Goal: Transaction & Acquisition: Purchase product/service

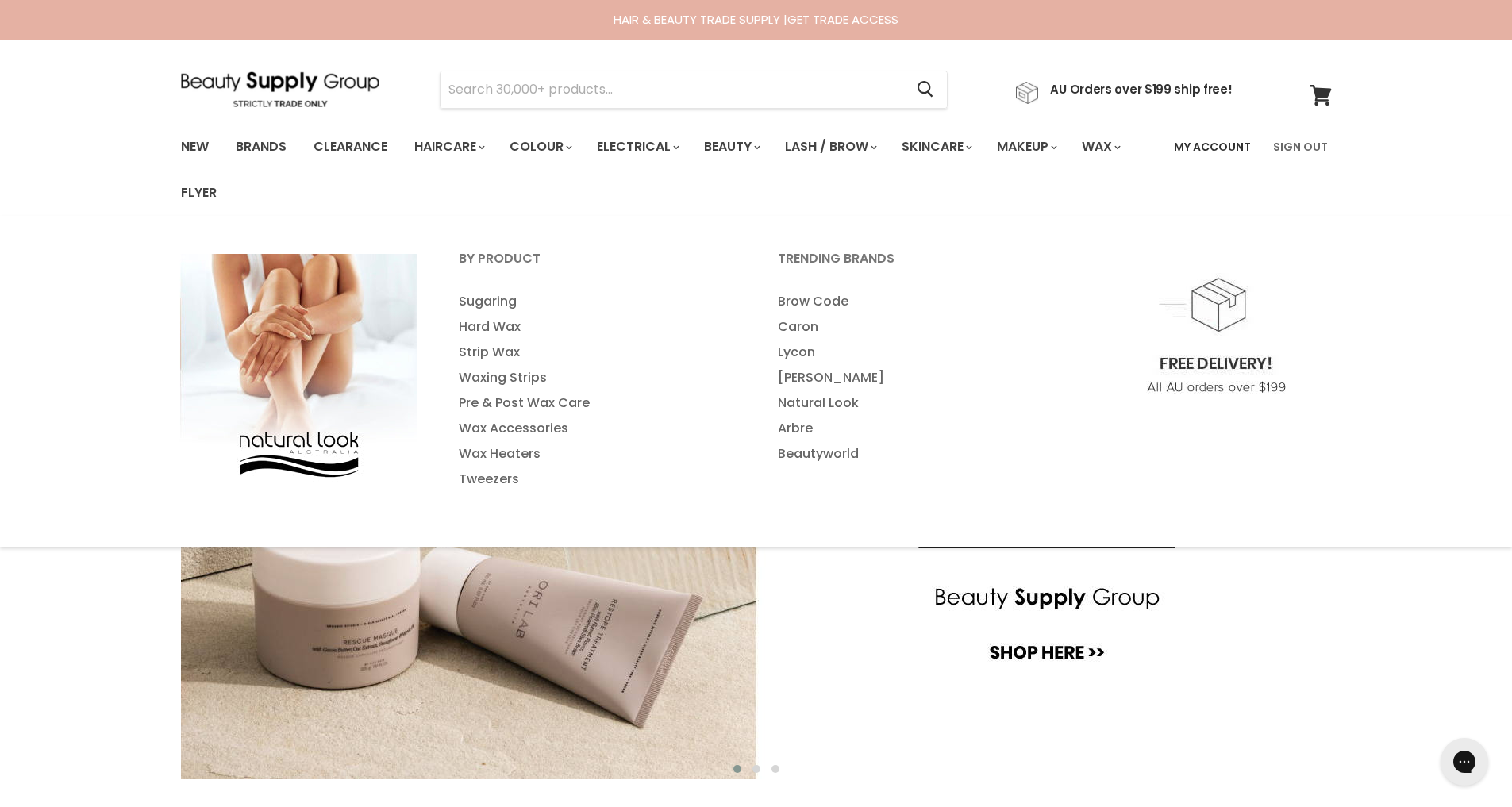
click at [1207, 145] on link "My Account" at bounding box center [1212, 147] width 96 height 33
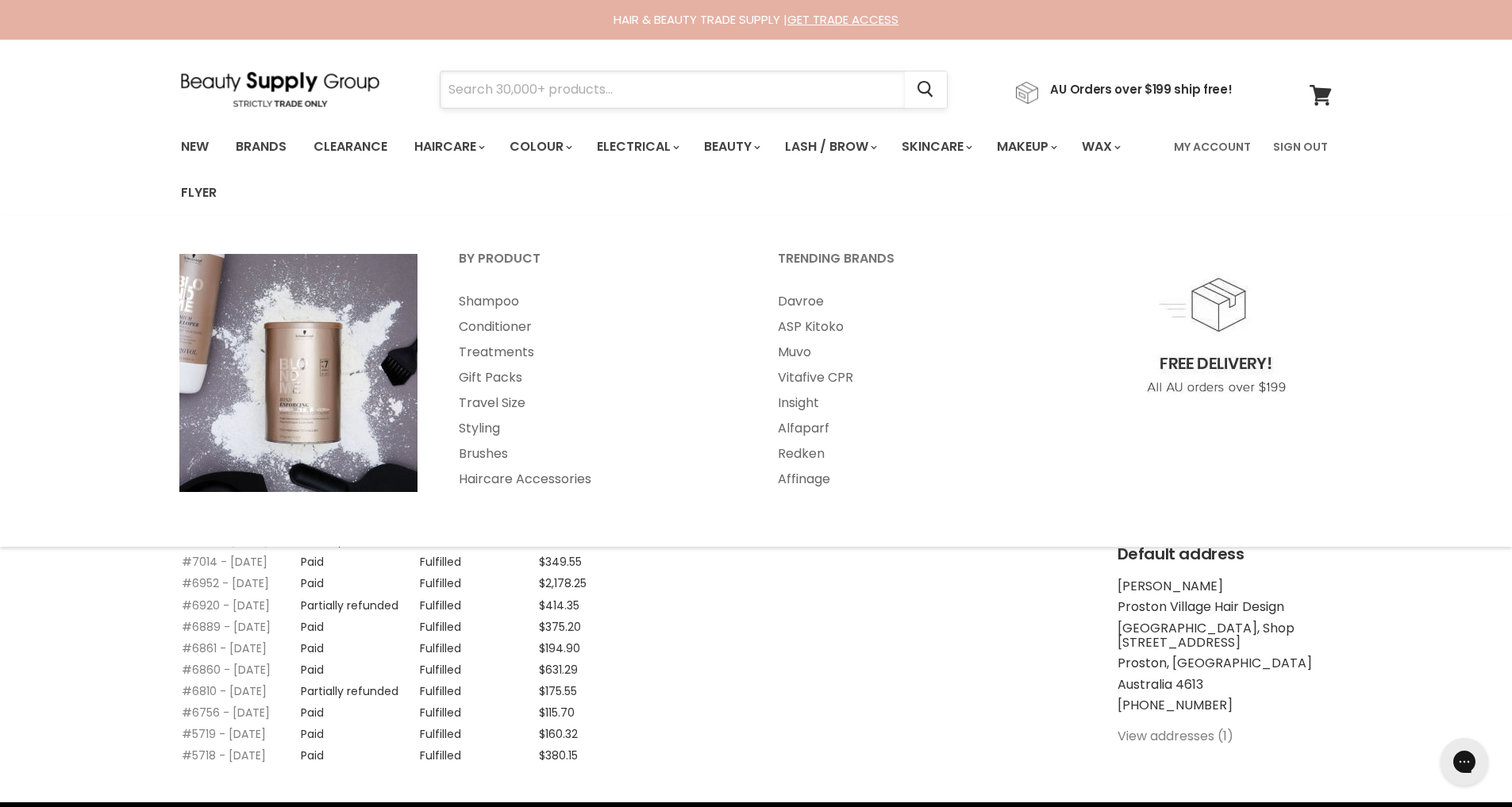
click at [537, 97] on input "Search" at bounding box center [673, 90] width 465 height 36
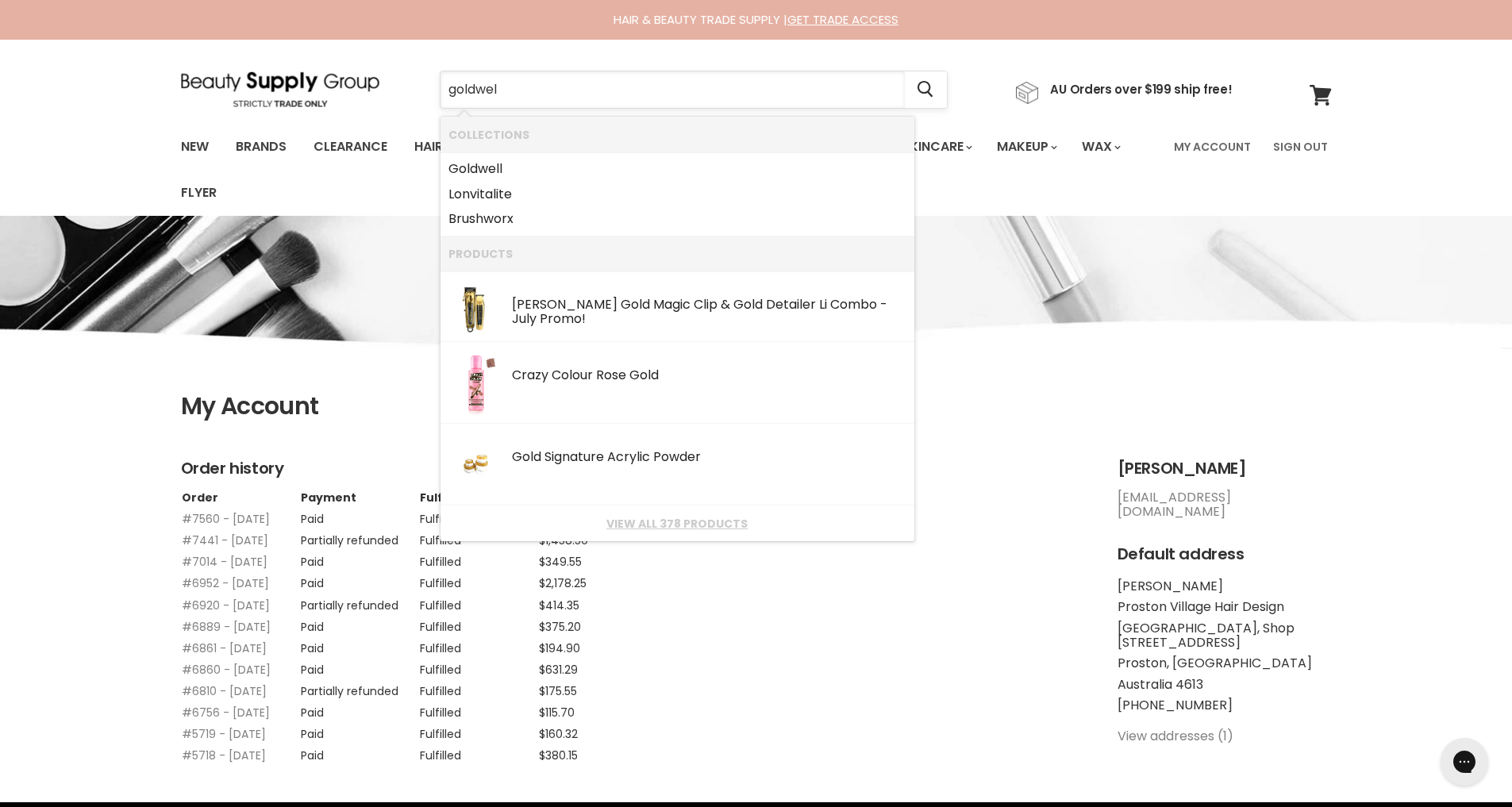
type input "goldwell"
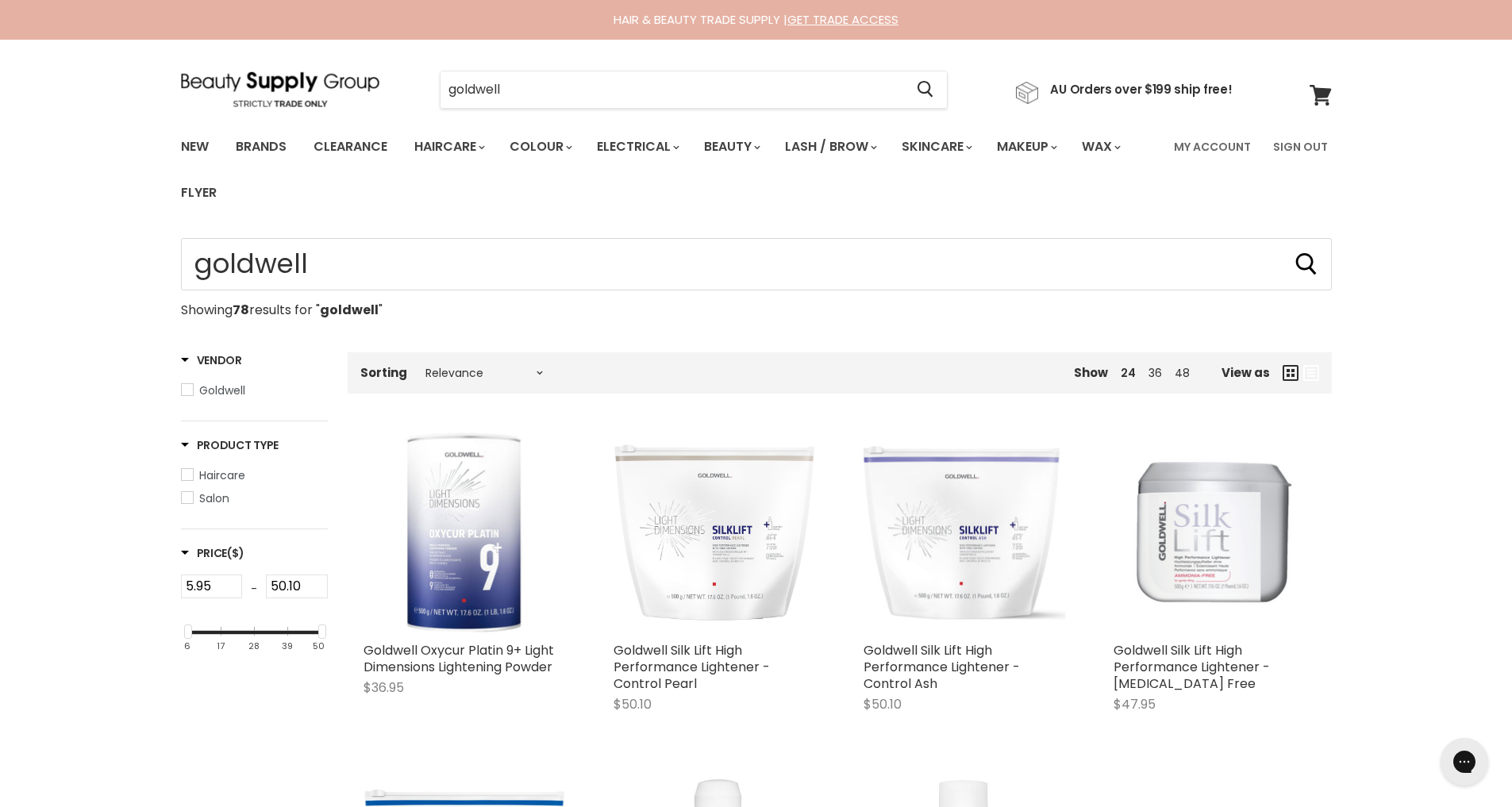
click at [185, 477] on span "Haircare" at bounding box center [187, 474] width 11 height 11
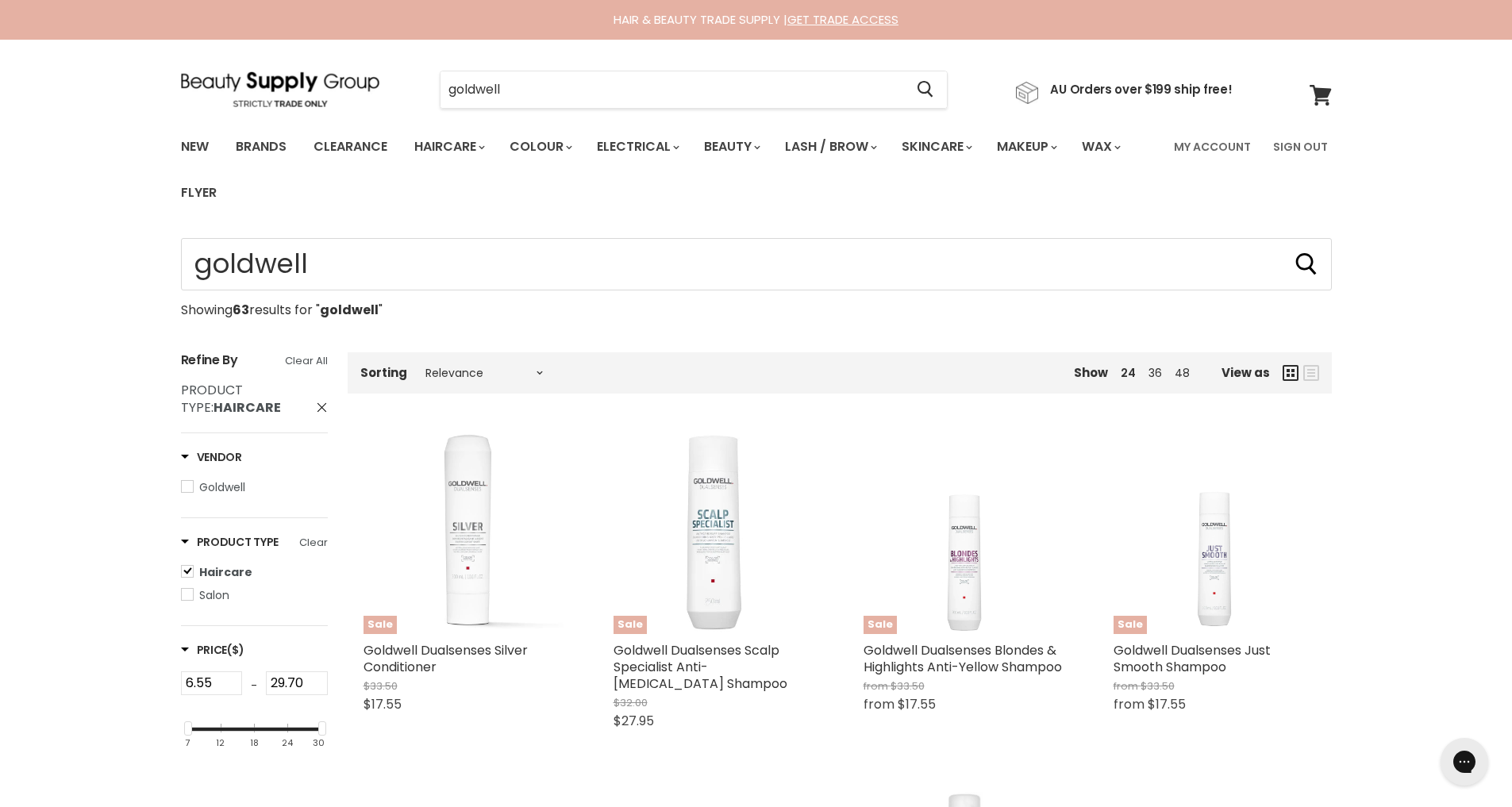
click at [1311, 374] on icon "Main content" at bounding box center [1311, 372] width 16 height 16
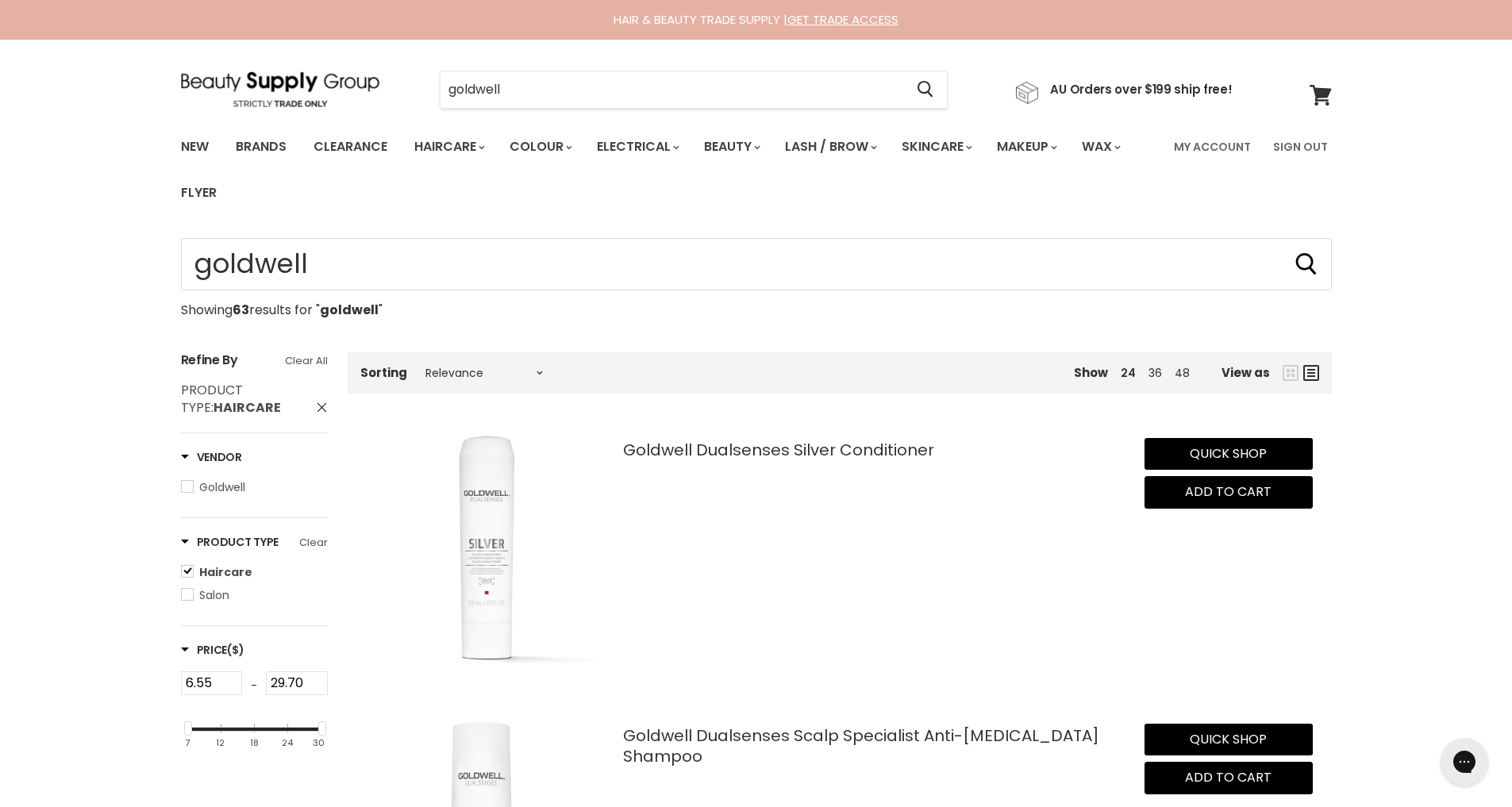
click at [1289, 378] on icon "Main content" at bounding box center [1290, 372] width 16 height 16
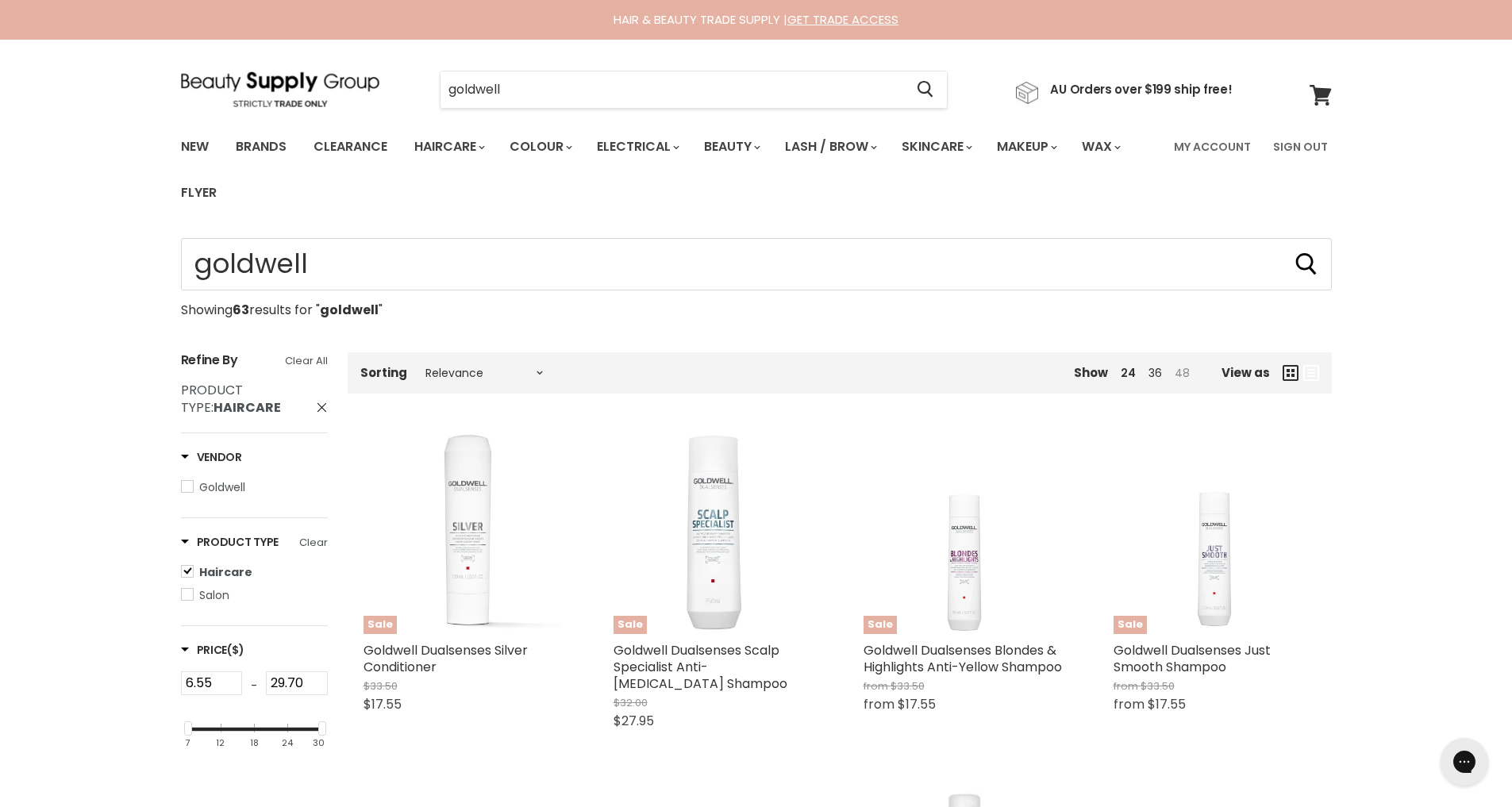
click at [1179, 372] on link "48" at bounding box center [1182, 372] width 15 height 16
select select "price-descending"
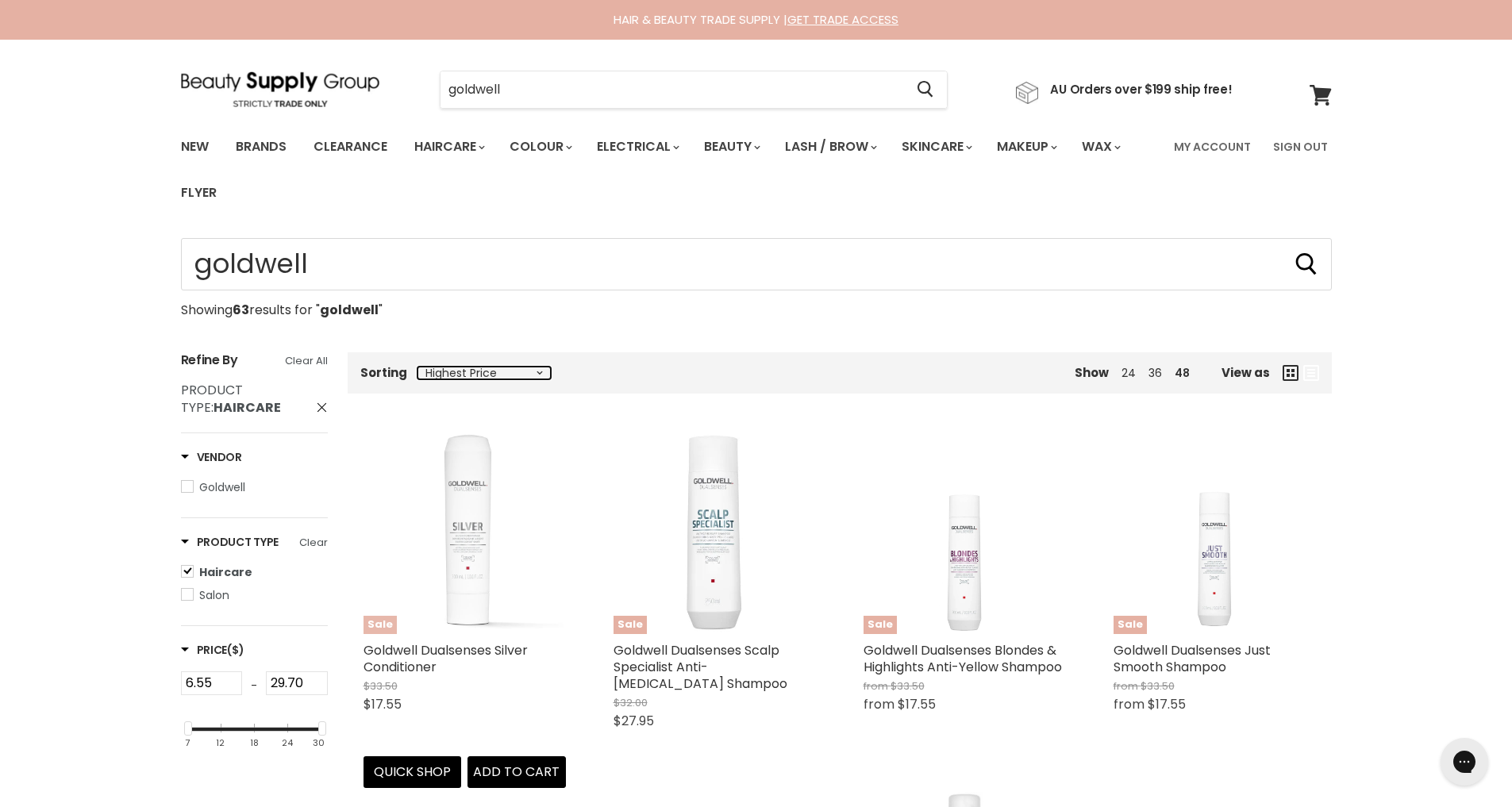
select select "price-descending"
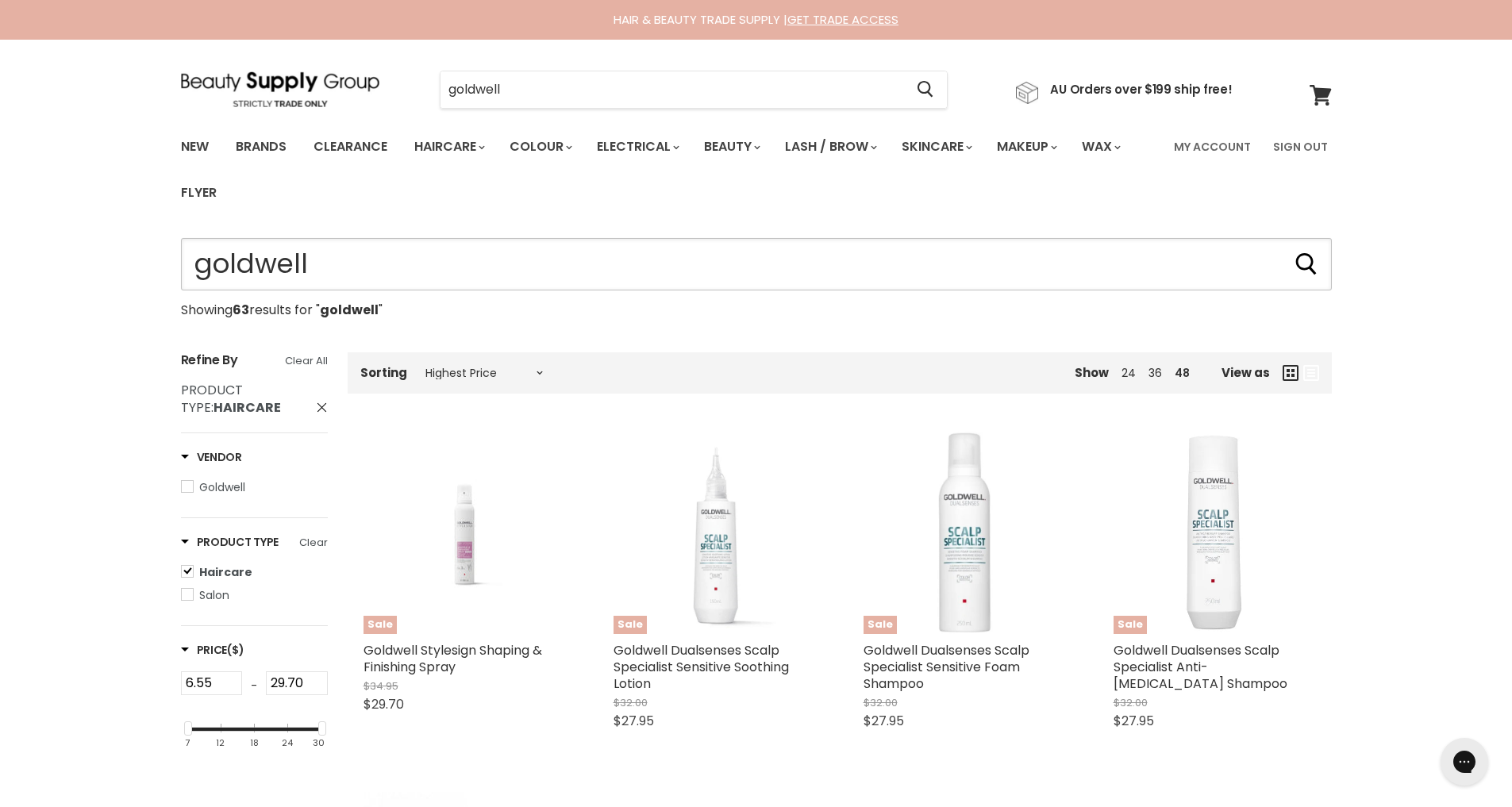
drag, startPoint x: 315, startPoint y: 262, endPoint x: 190, endPoint y: 248, distance: 125.8
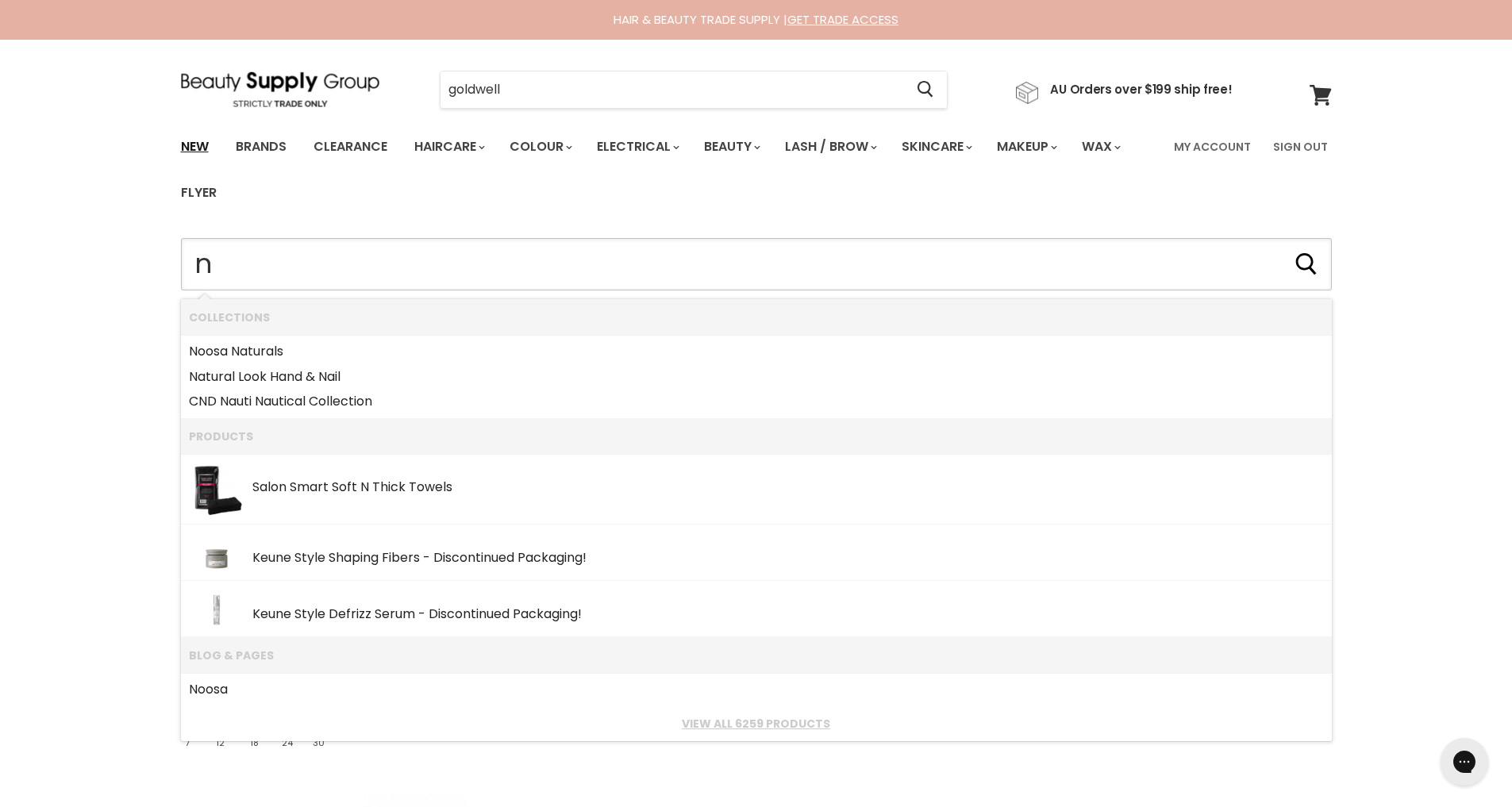
type input "n"
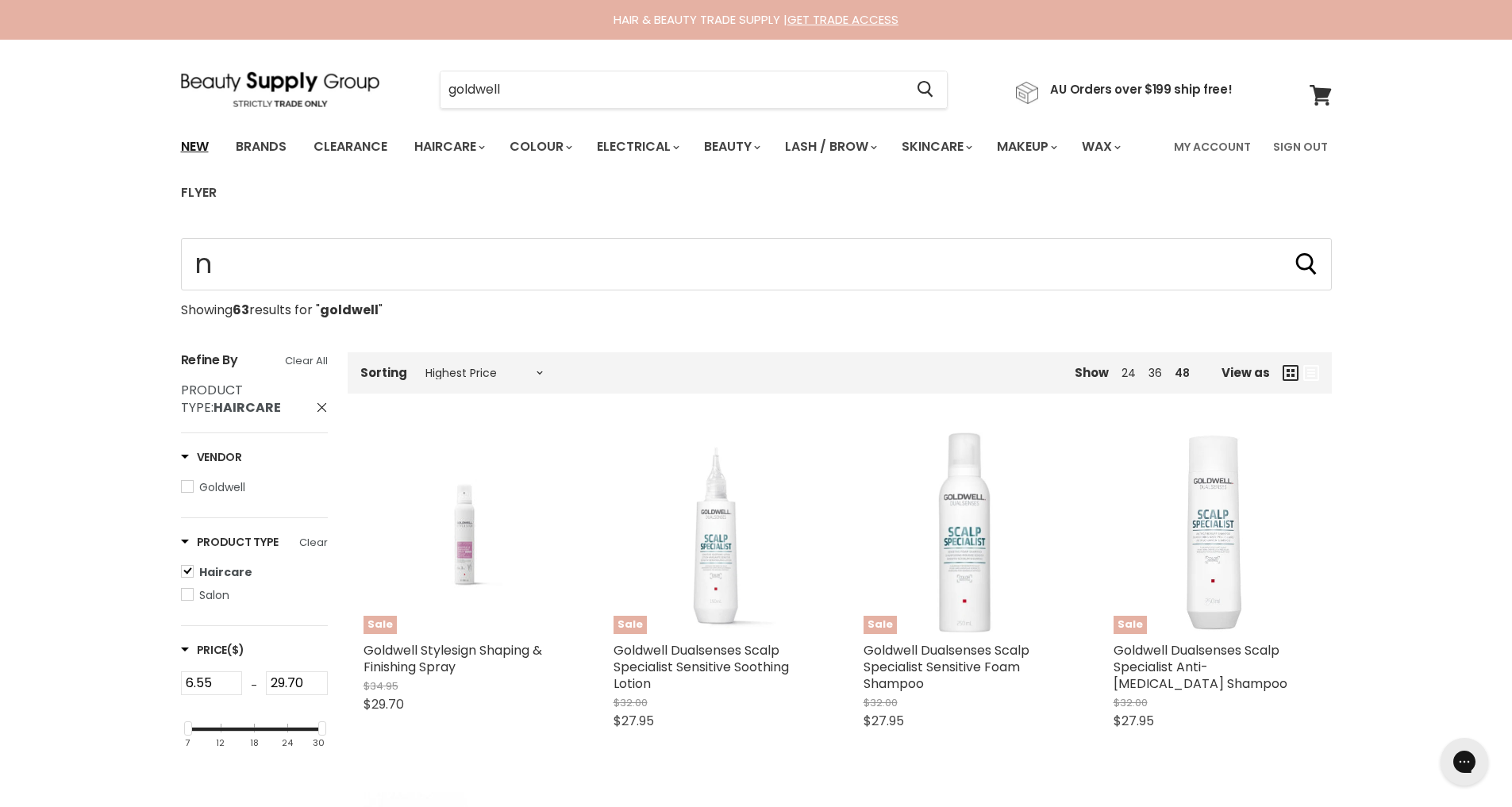
click at [202, 142] on link "New" at bounding box center [195, 147] width 52 height 33
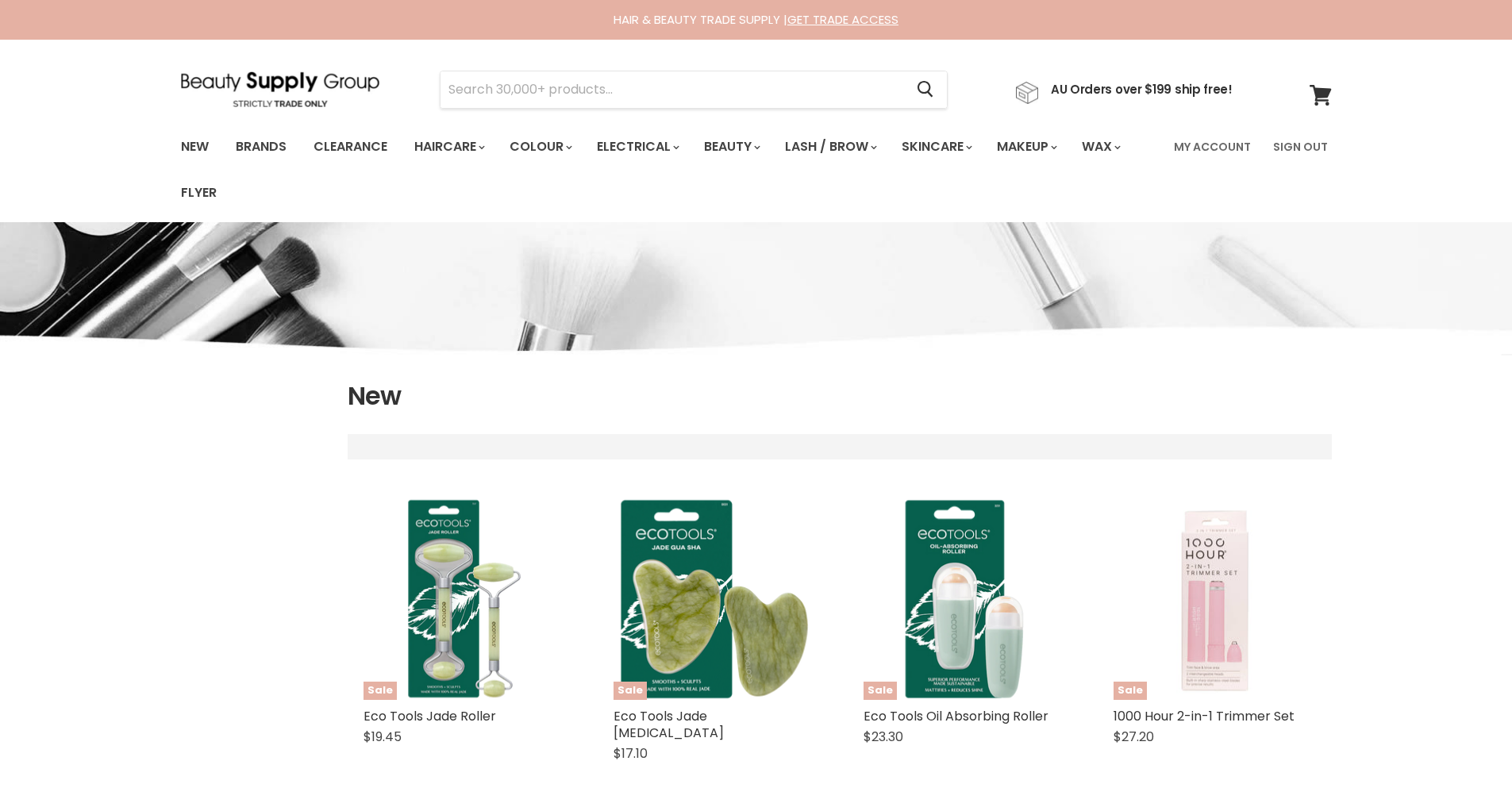
select select "created-descending"
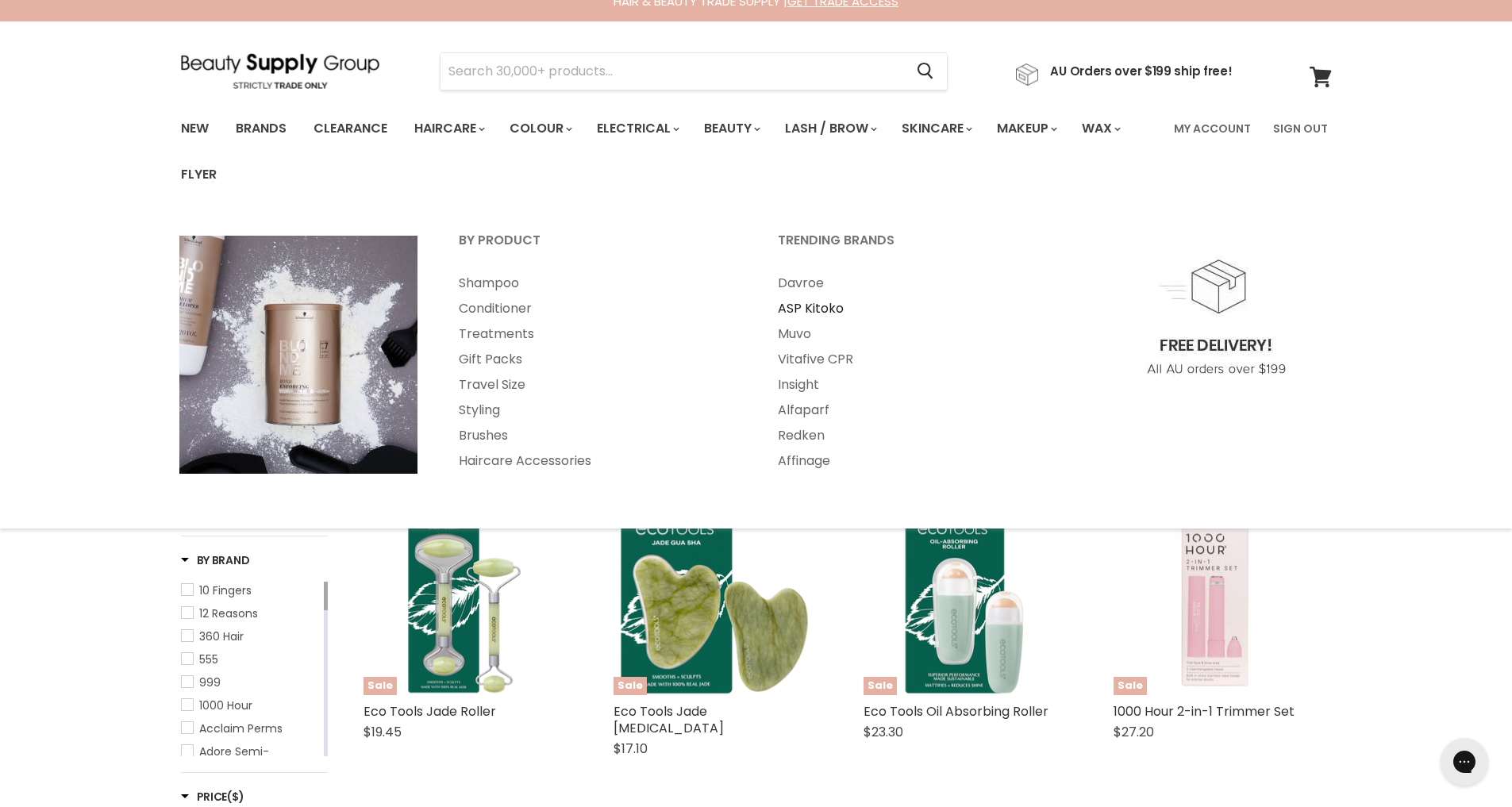
scroll to position [19, 0]
click at [800, 431] on link "Redken" at bounding box center [915, 435] width 316 height 26
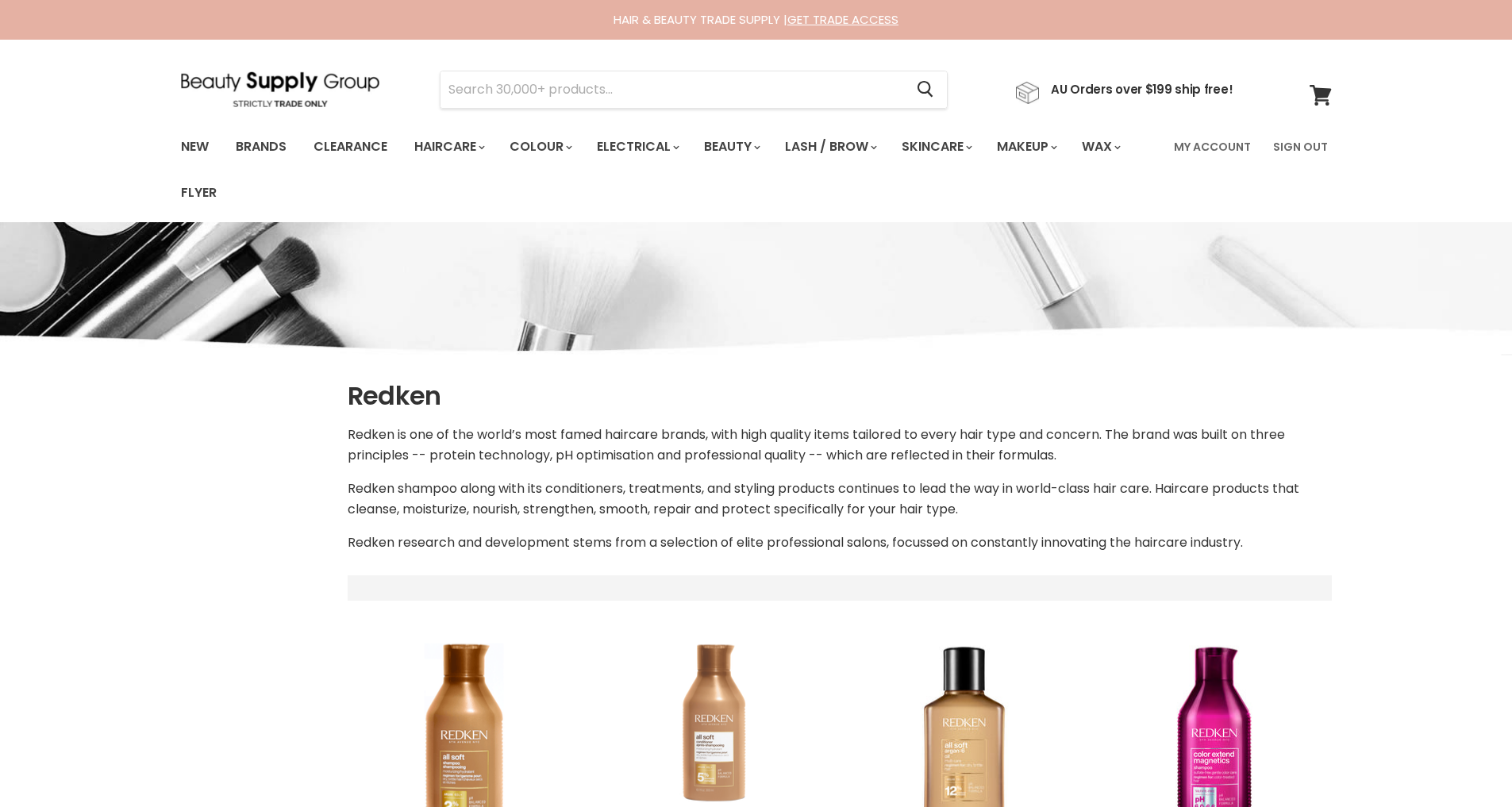
select select "manual"
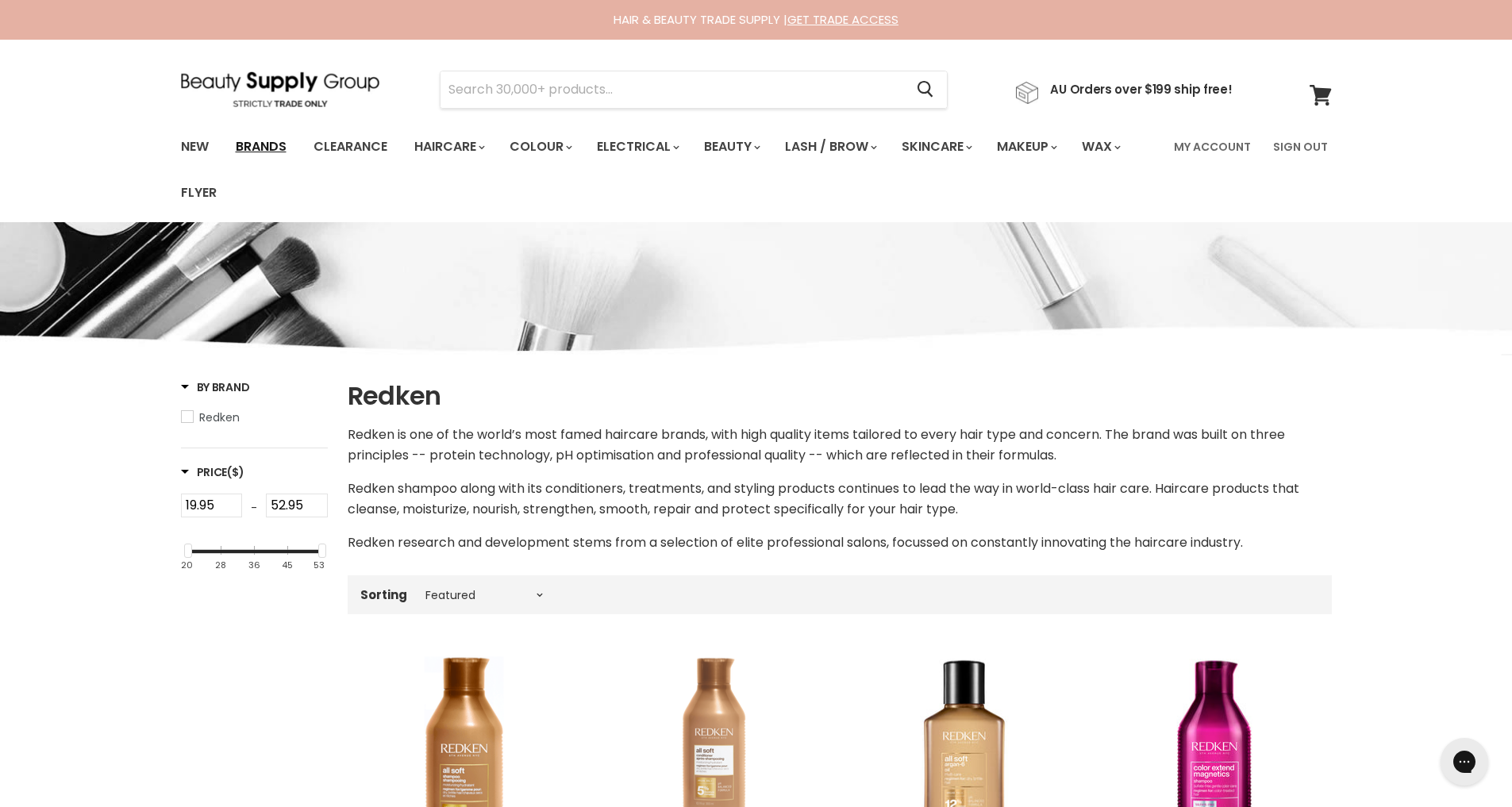
click at [276, 146] on link "Brands" at bounding box center [261, 147] width 74 height 33
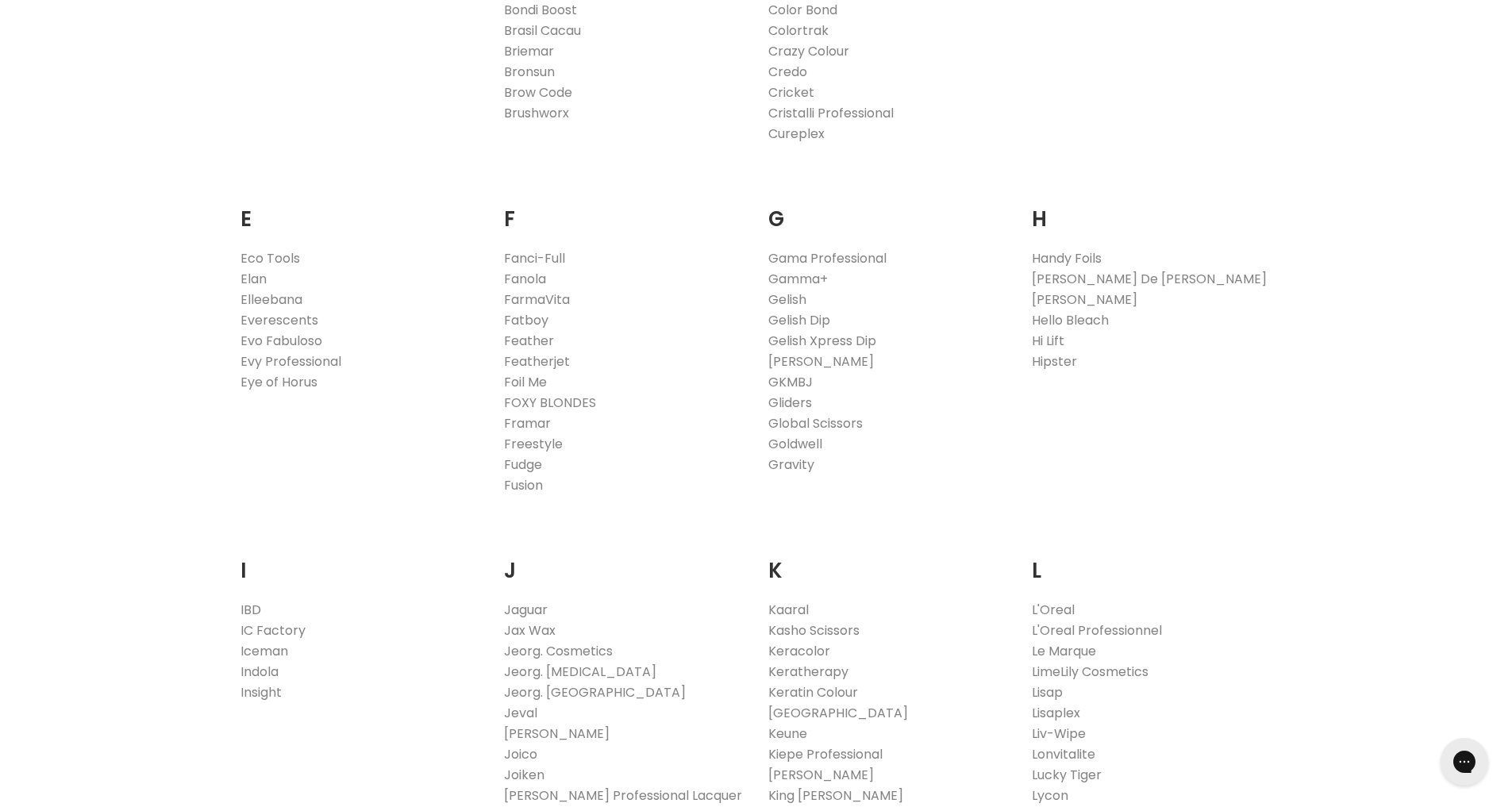
scroll to position [1010, 0]
click at [1062, 604] on link "L'Oreal" at bounding box center [1053, 606] width 43 height 18
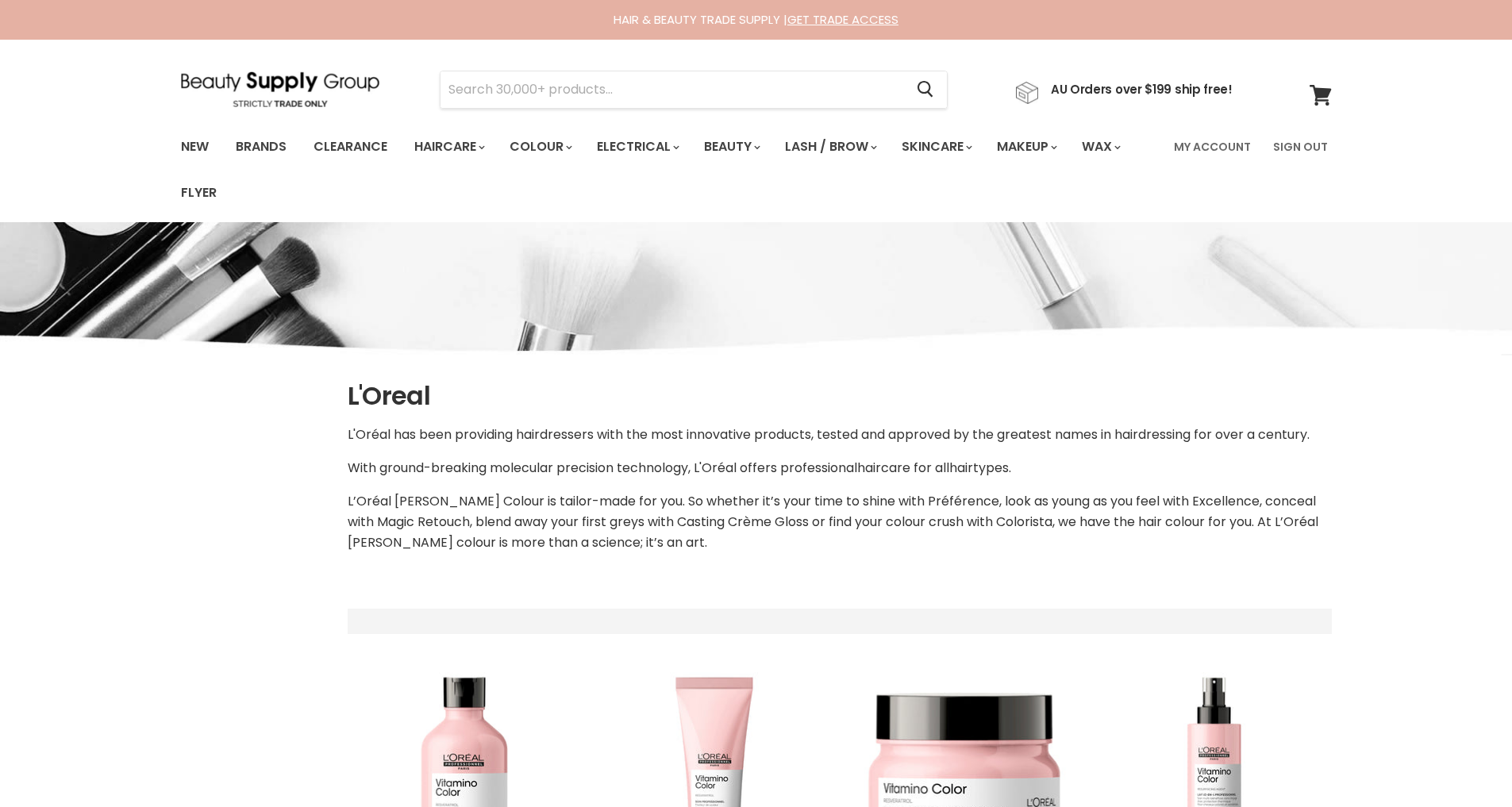
select select "manual"
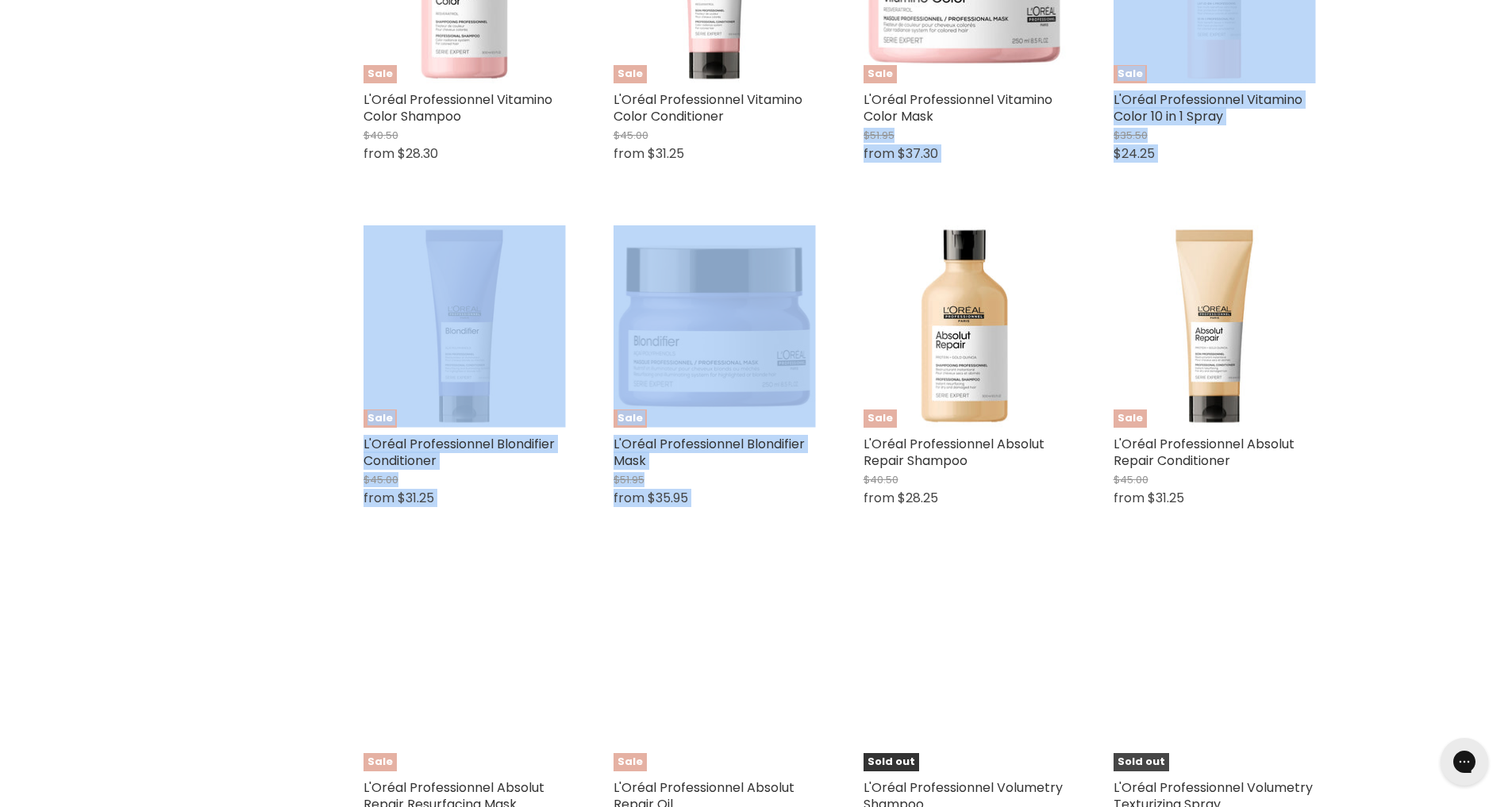
scroll to position [805, 0]
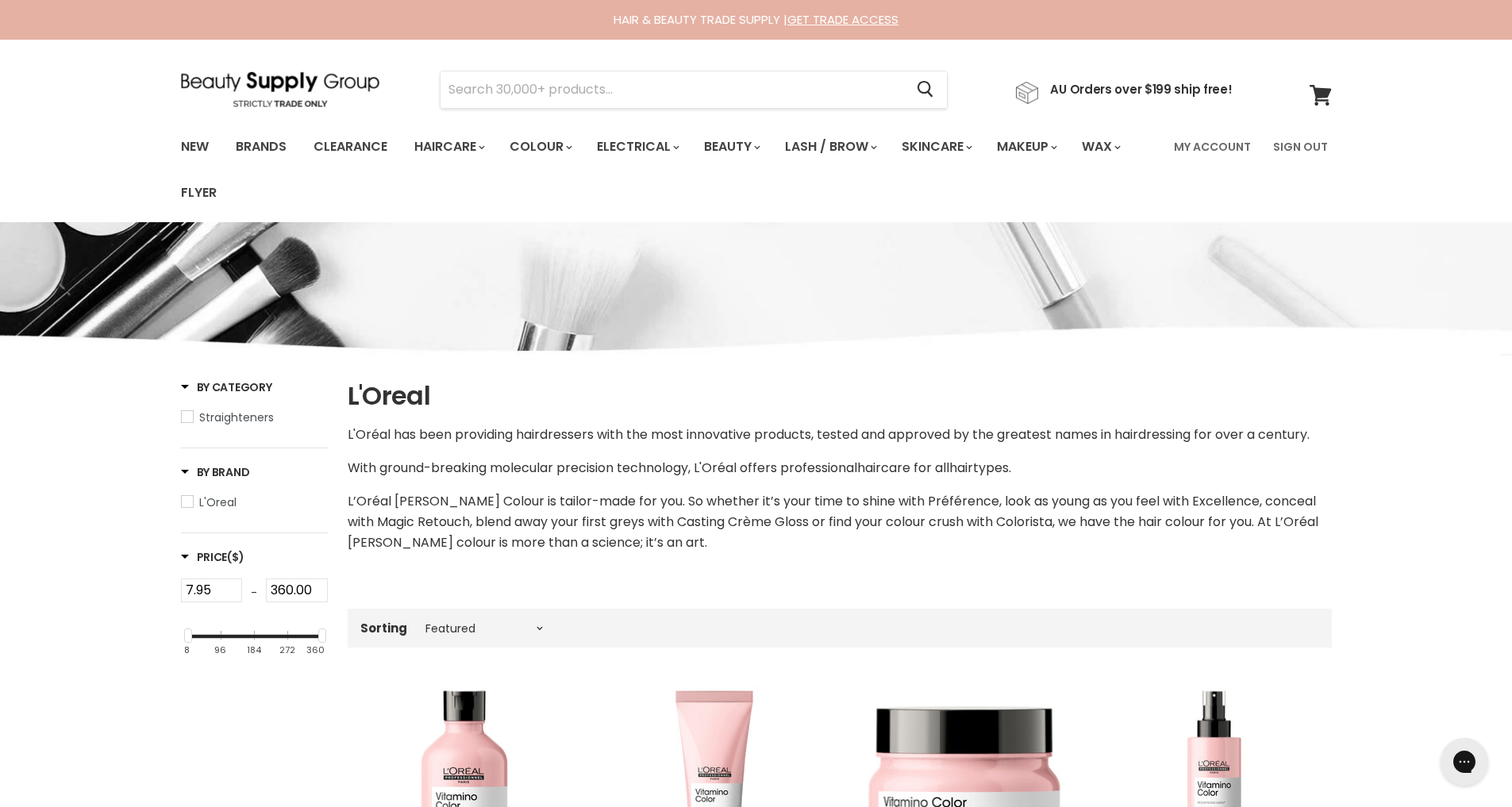
scroll to position [0, 0]
click at [353, 143] on link "Clearance" at bounding box center [350, 147] width 97 height 33
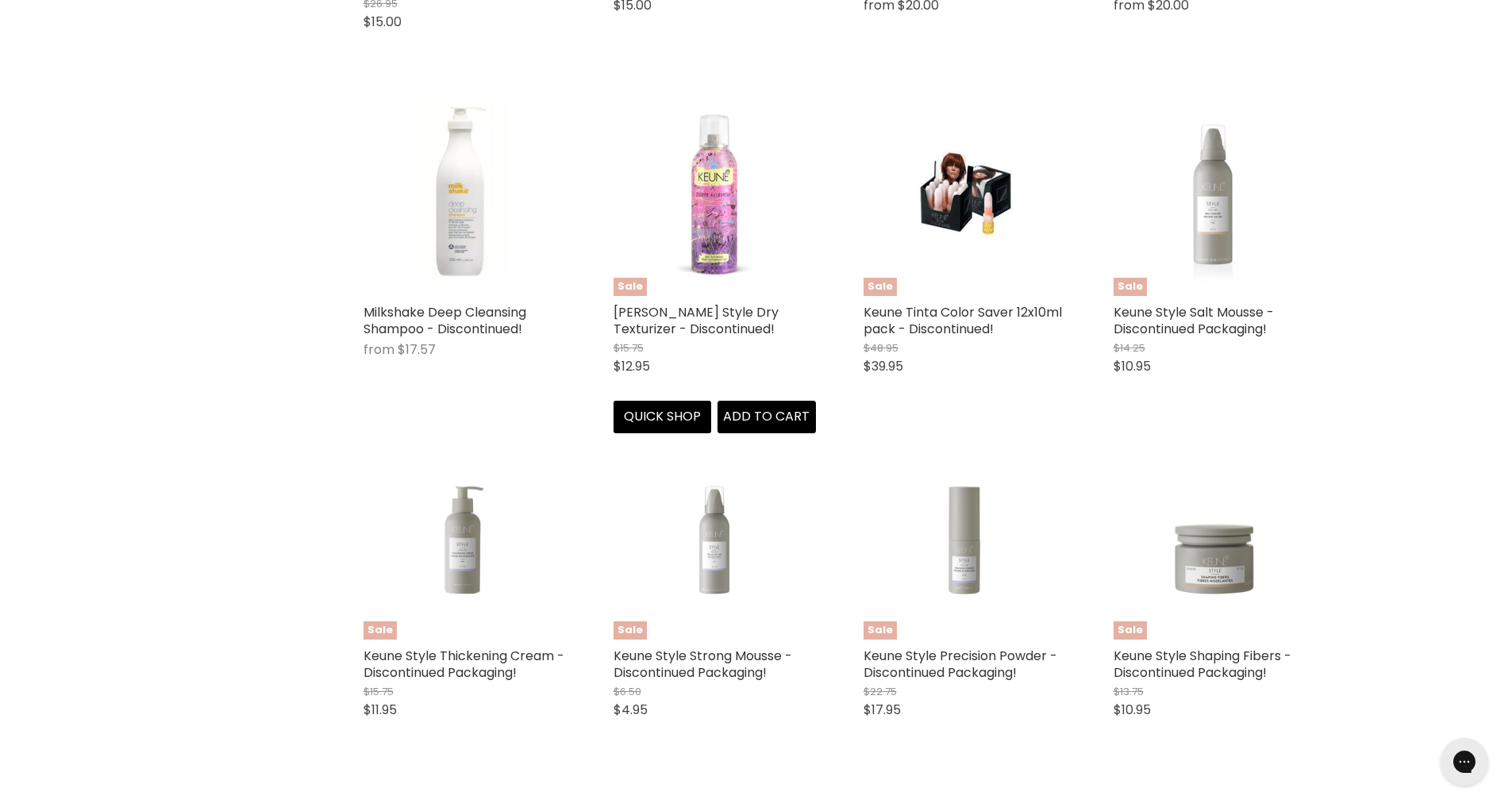
scroll to position [782, 0]
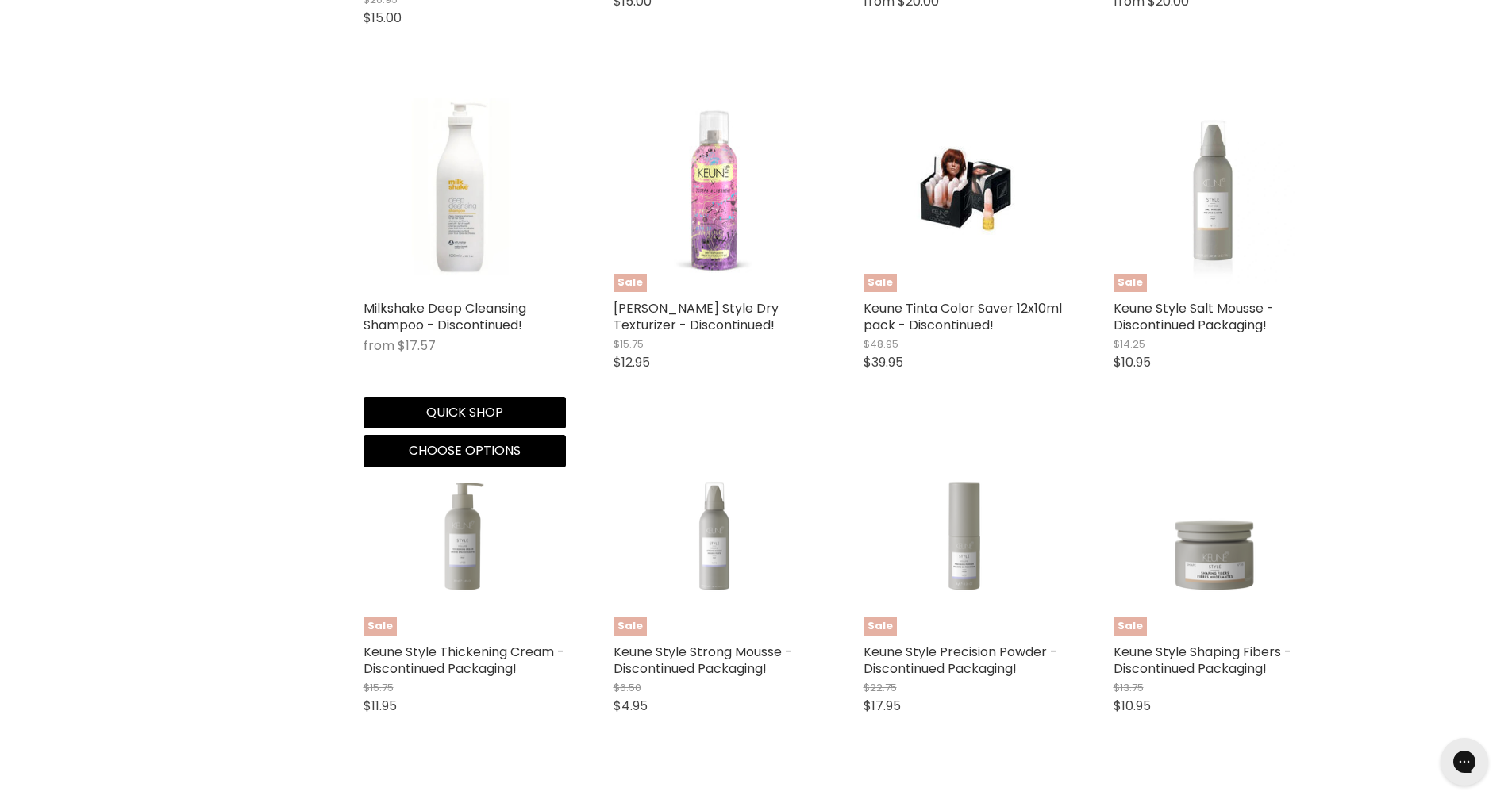
click at [475, 438] on button "Choose options" at bounding box center [464, 451] width 202 height 31
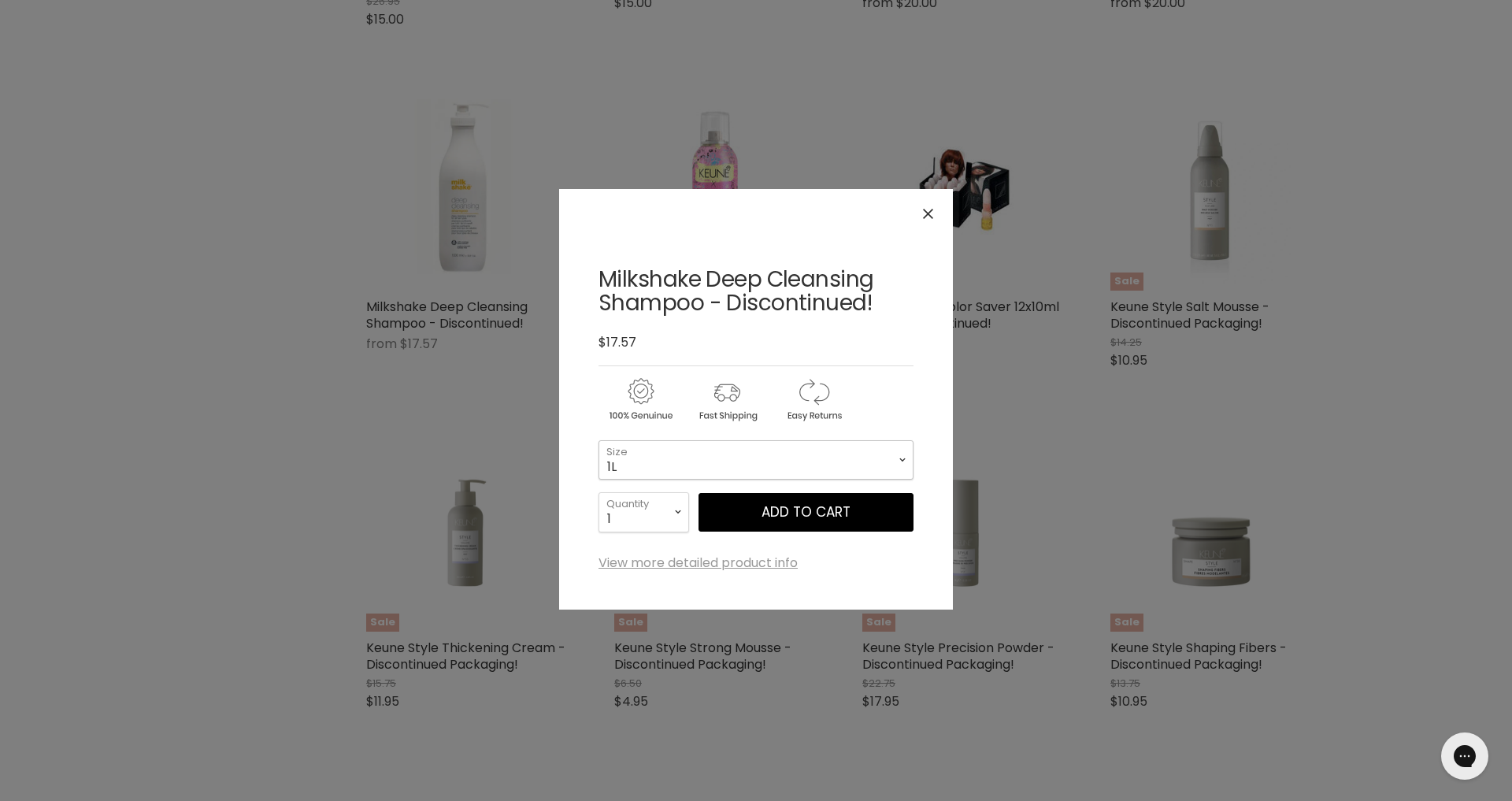
select select "1L"
click at [871, 521] on button "Add to cart" at bounding box center [806, 513] width 215 height 39
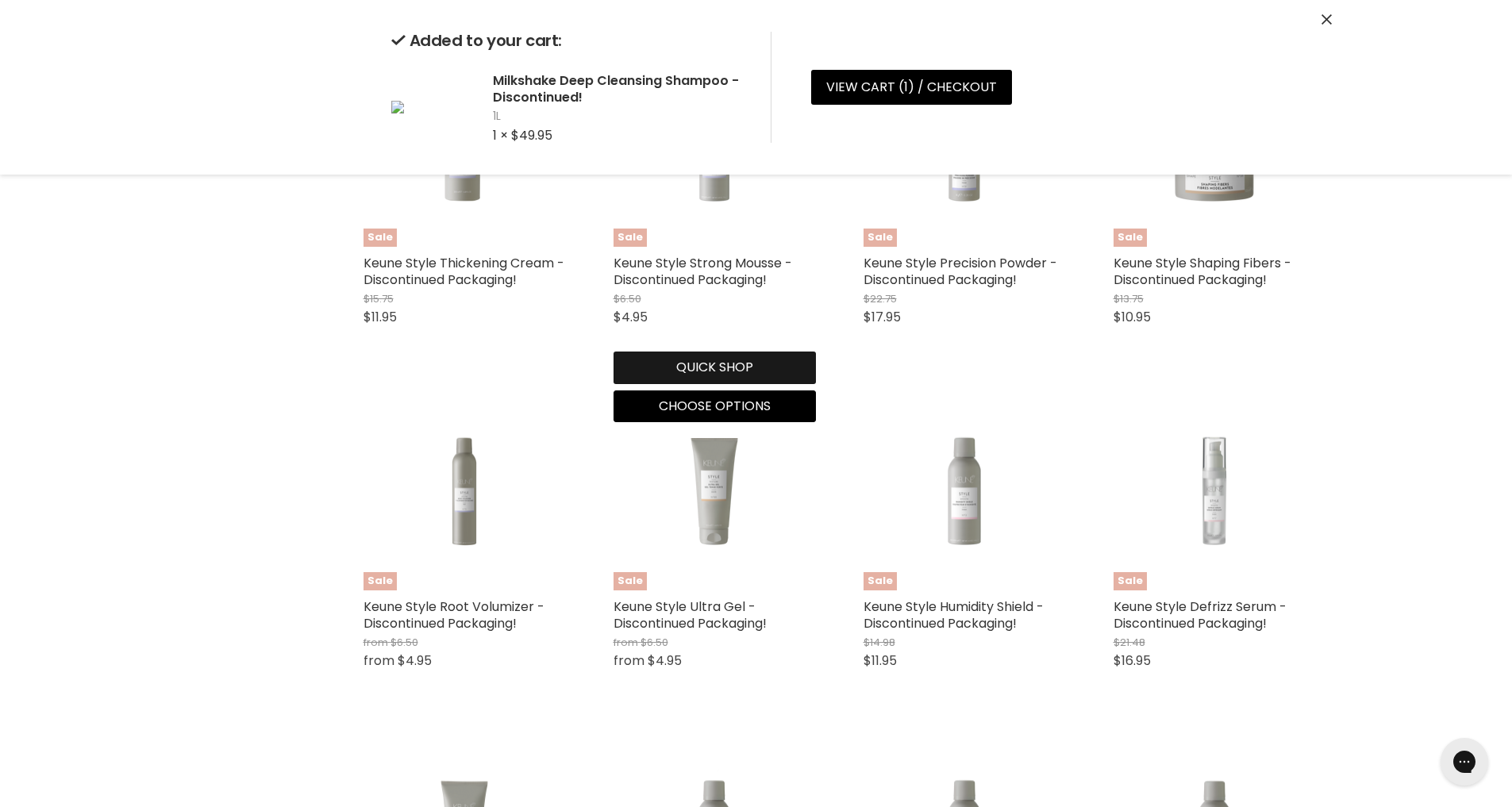
scroll to position [1172, 0]
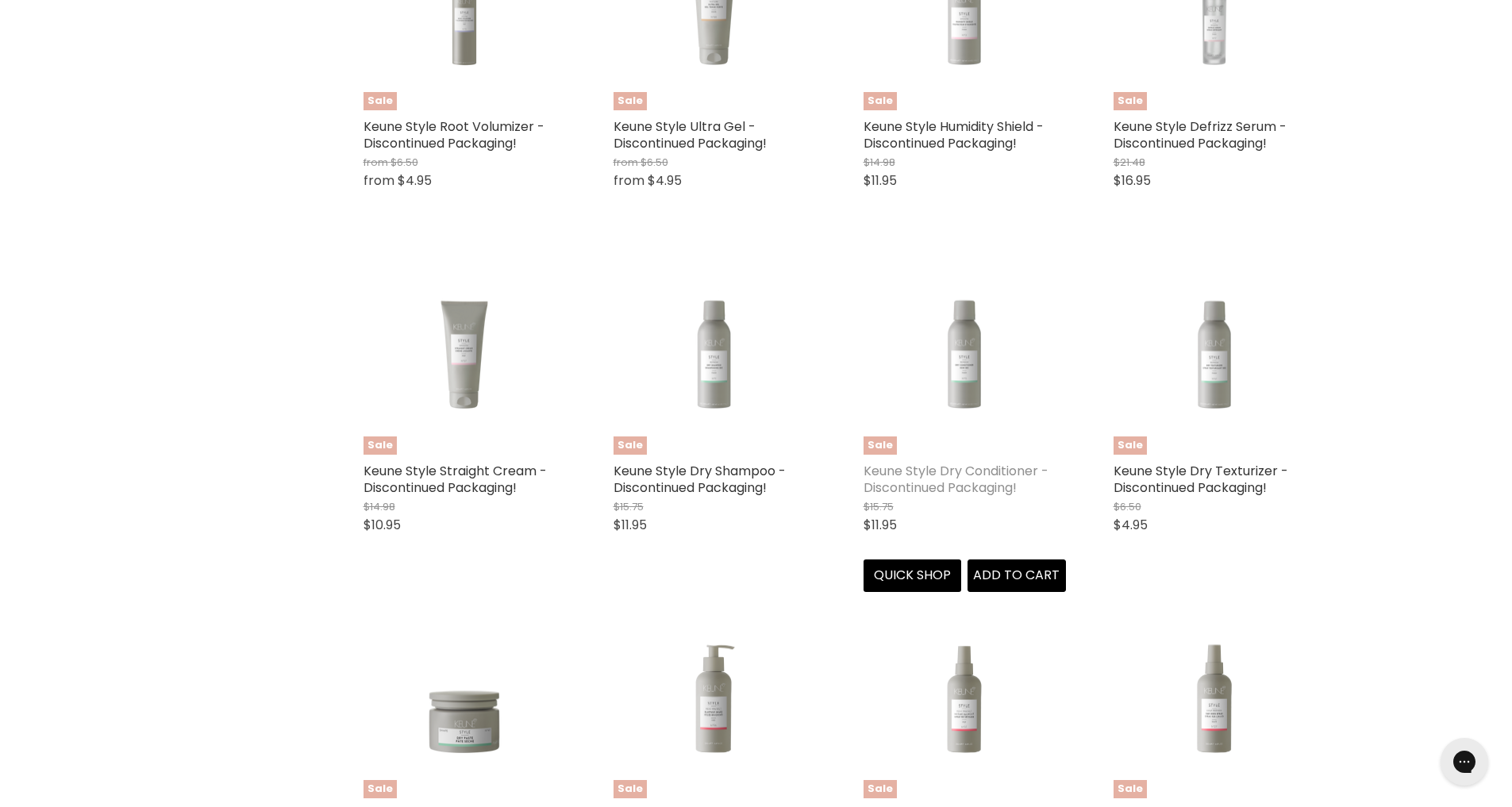
scroll to position [1664, 0]
